Goal: Information Seeking & Learning: Find specific fact

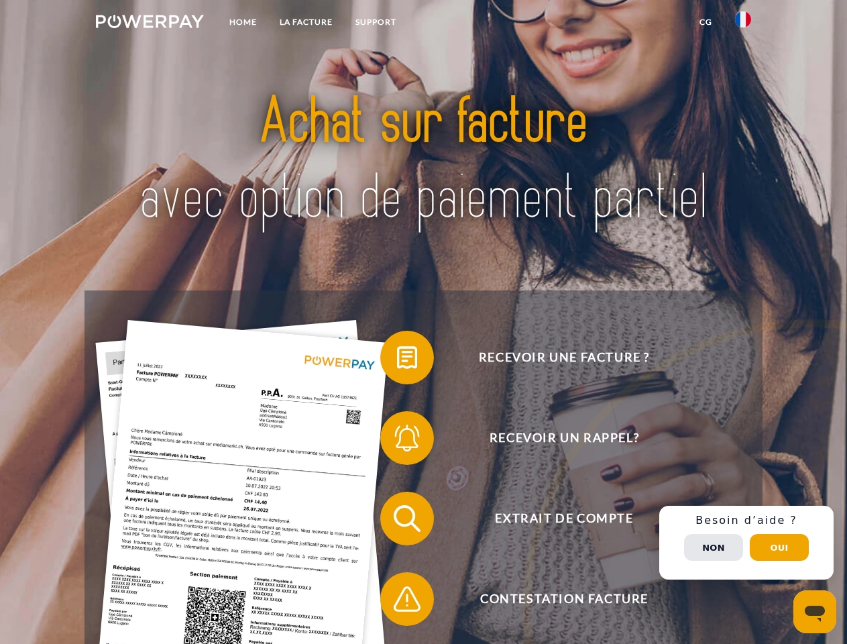
click at [150, 23] on img at bounding box center [150, 21] width 108 height 13
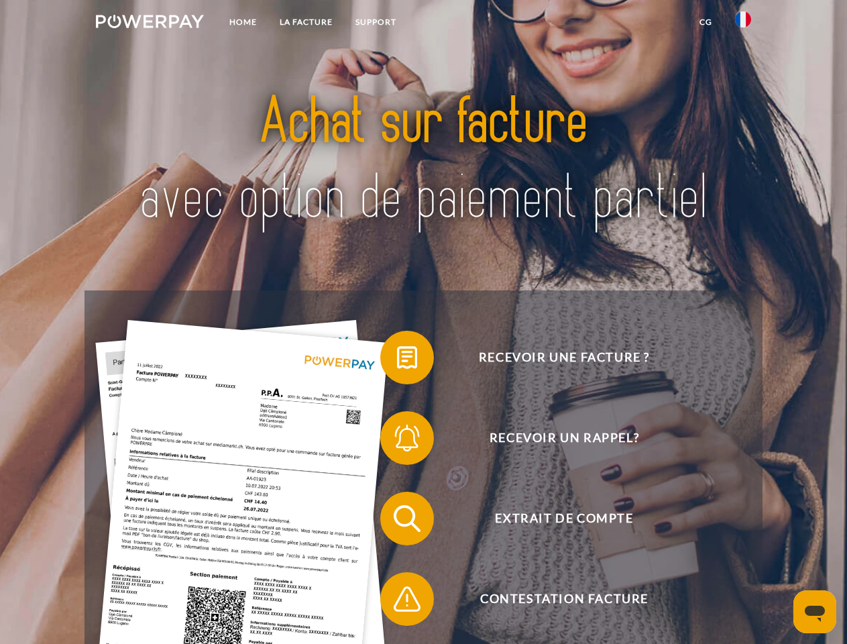
click at [743, 23] on img at bounding box center [743, 19] width 16 height 16
click at [705, 22] on link "CG" at bounding box center [706, 22] width 36 height 24
click at [397, 360] on span at bounding box center [386, 357] width 67 height 67
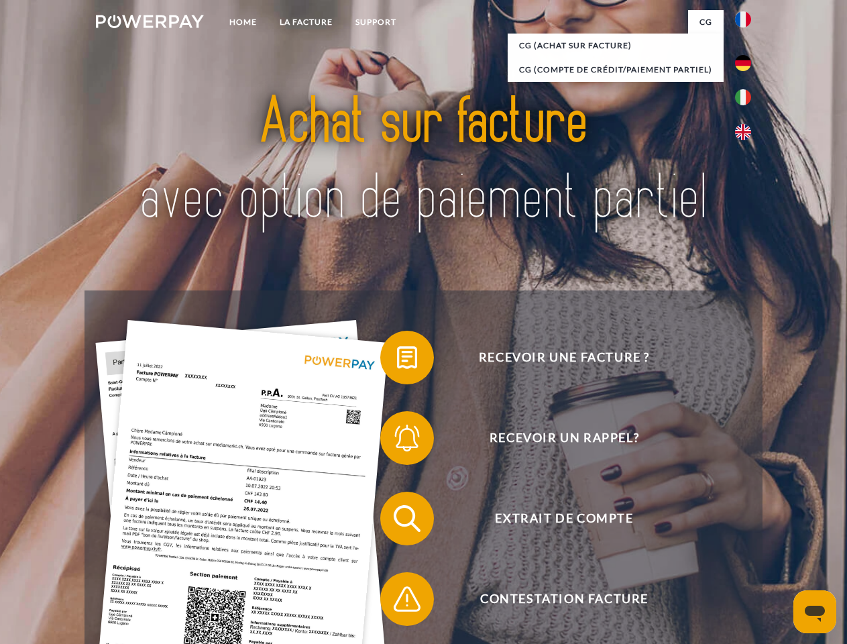
click at [397, 440] on span at bounding box center [386, 437] width 67 height 67
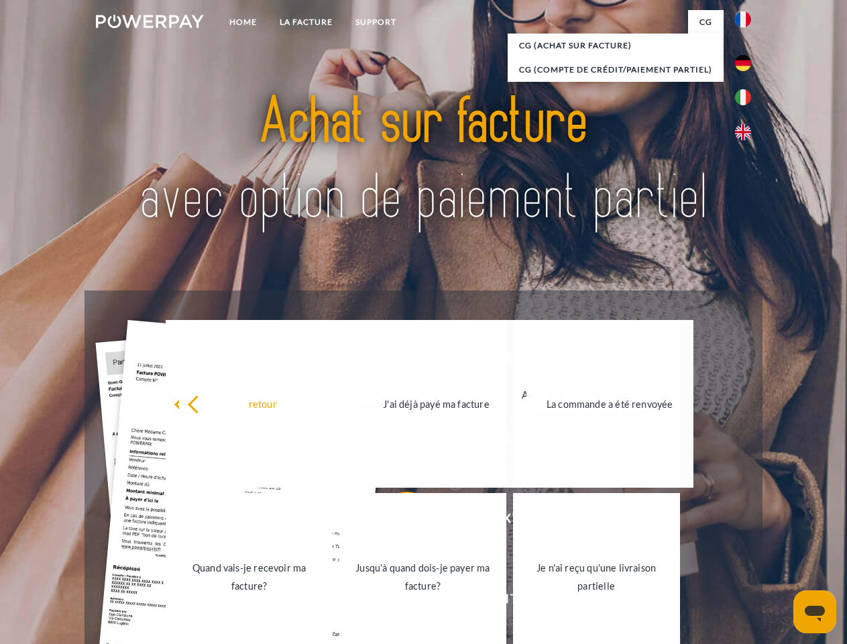
click at [397, 521] on link "Jusqu'à quand dois-je payer ma facture?" at bounding box center [422, 577] width 167 height 168
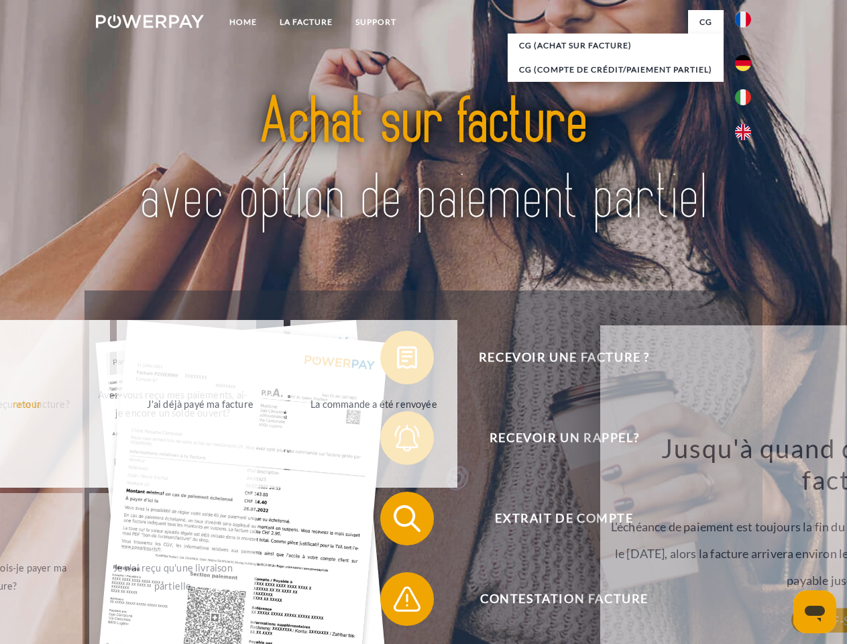
click at [608, 601] on div "Jusqu'à quand dois-je payer ma facture? L'échéance de paiement est toujours la …" at bounding box center [852, 526] width 489 height 188
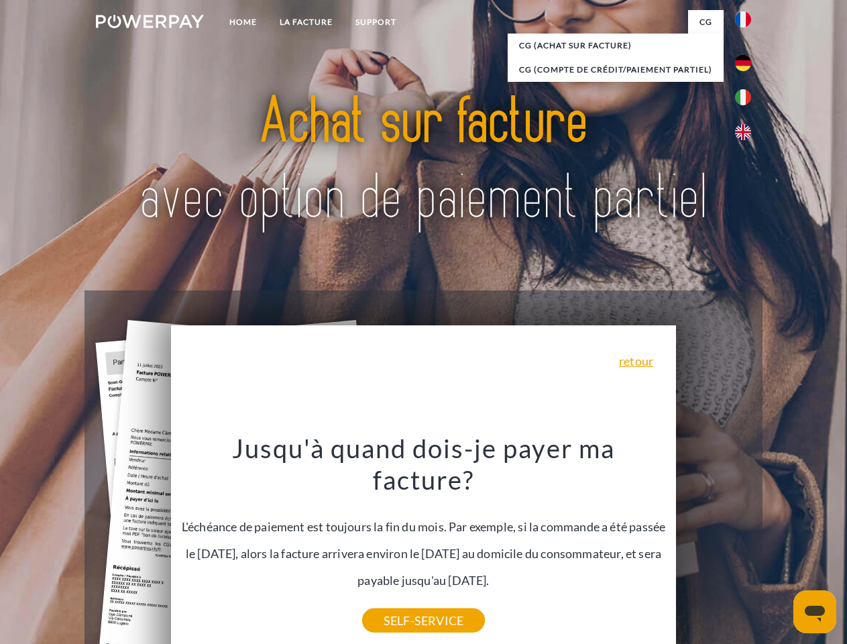
click at [746, 542] on div "Recevoir une facture ? Recevoir un rappel? Extrait de compte retour" at bounding box center [422, 558] width 677 height 536
click at [713, 545] on span "Extrait de compte" at bounding box center [564, 518] width 329 height 54
click at [779, 547] on header "Home LA FACTURE Support" at bounding box center [423, 463] width 847 height 926
